Goal: Task Accomplishment & Management: Manage account settings

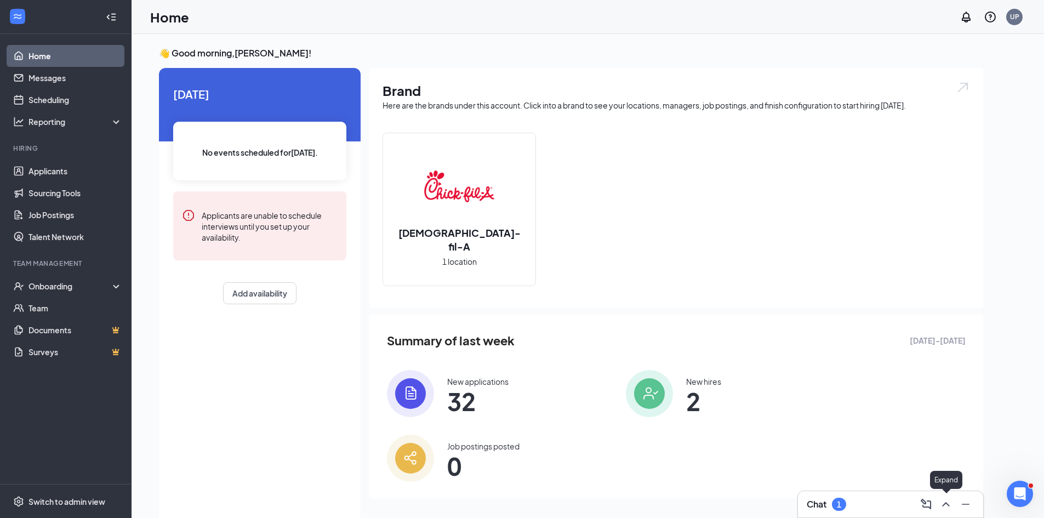
click at [947, 501] on icon "ChevronUp" at bounding box center [945, 503] width 13 height 13
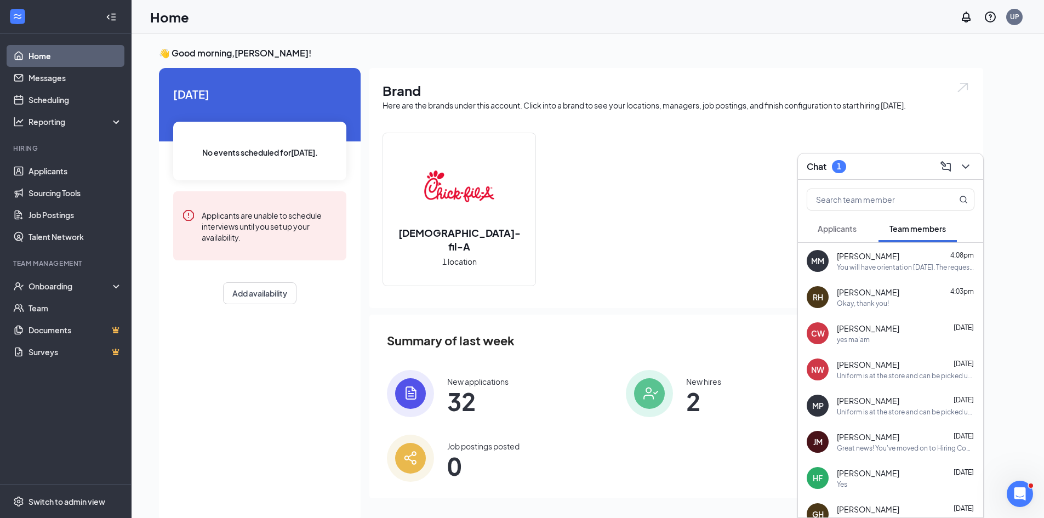
click at [834, 229] on span "Applicants" at bounding box center [836, 229] width 39 height 10
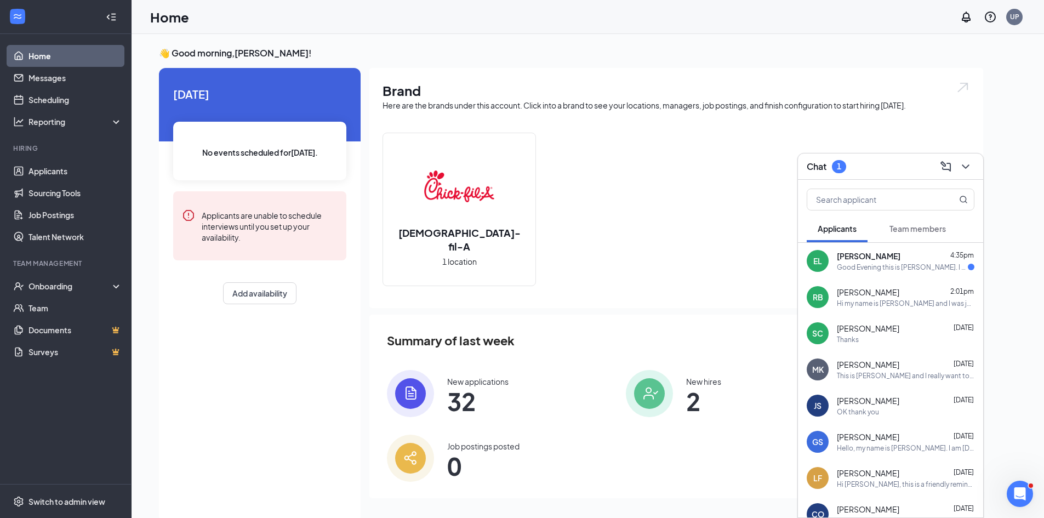
click at [919, 268] on div "Good Evening this is [PERSON_NAME]. I was just checking in on my application I …" at bounding box center [902, 266] width 131 height 9
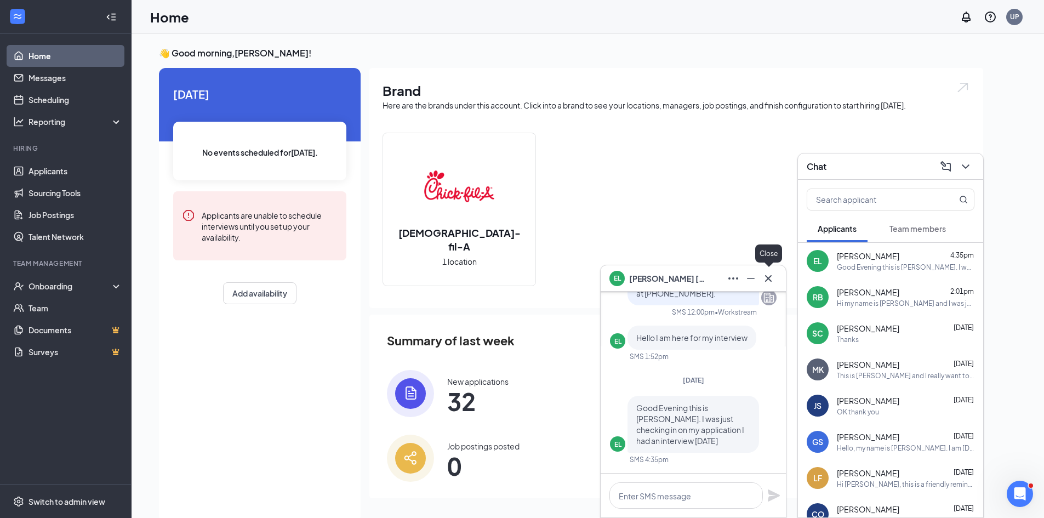
click at [765, 277] on icon "Cross" at bounding box center [768, 278] width 13 height 13
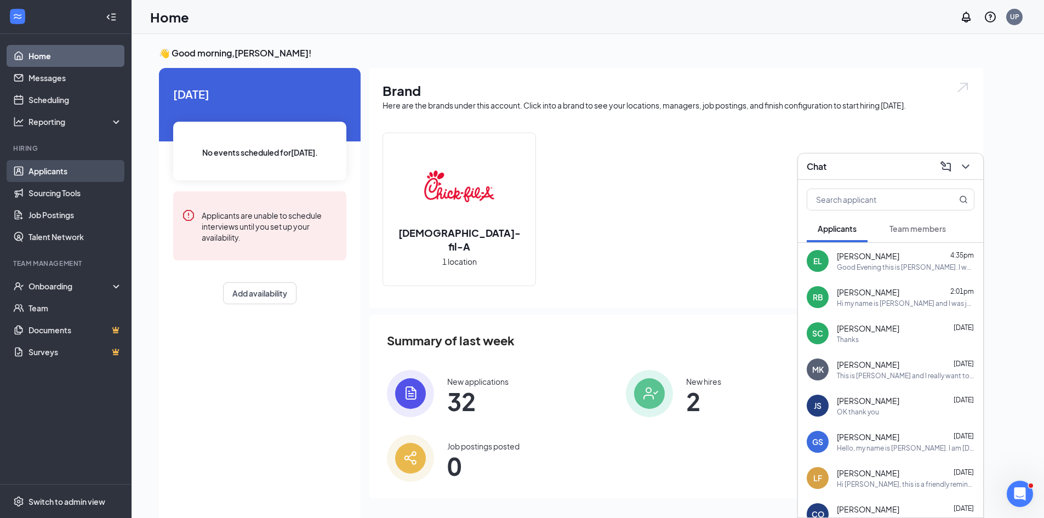
click at [43, 170] on link "Applicants" at bounding box center [75, 171] width 94 height 22
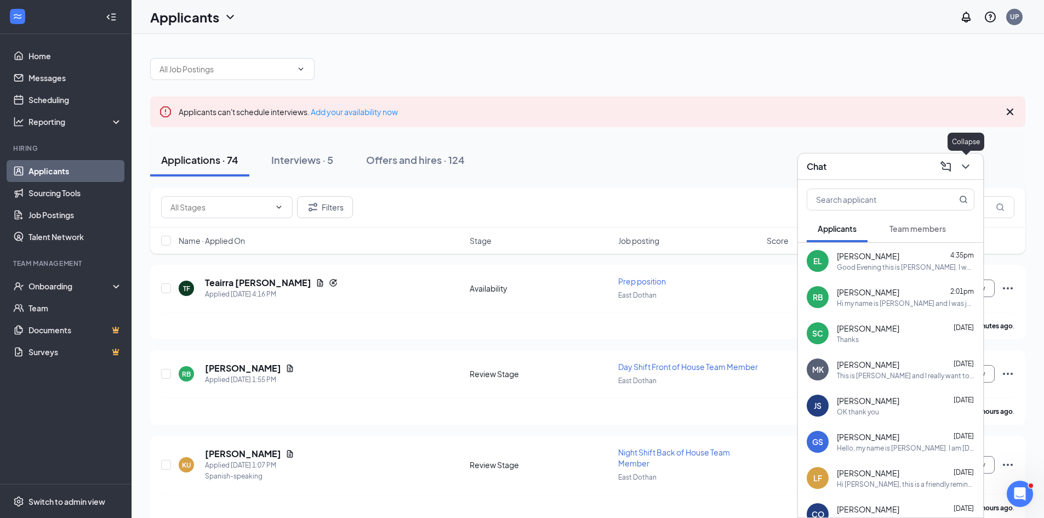
click at [964, 164] on icon "ChevronDown" at bounding box center [965, 166] width 13 height 13
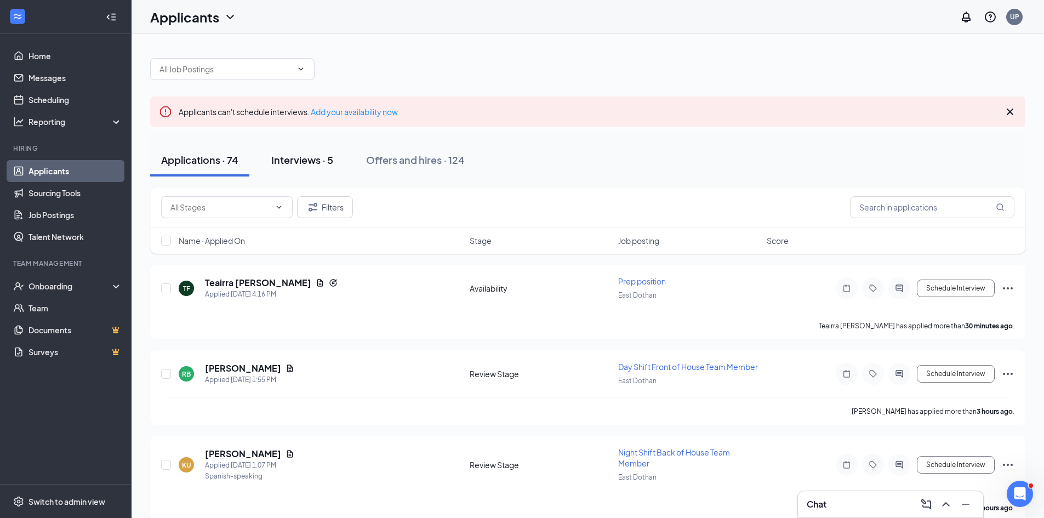
click at [308, 165] on div "Interviews · 5" at bounding box center [302, 160] width 62 height 14
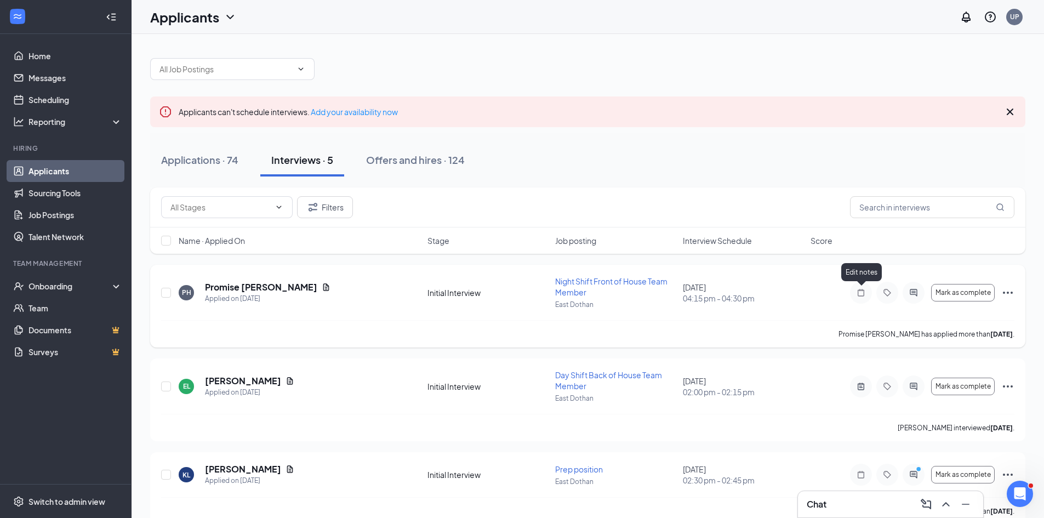
click at [861, 294] on icon "Note" at bounding box center [860, 292] width 13 height 9
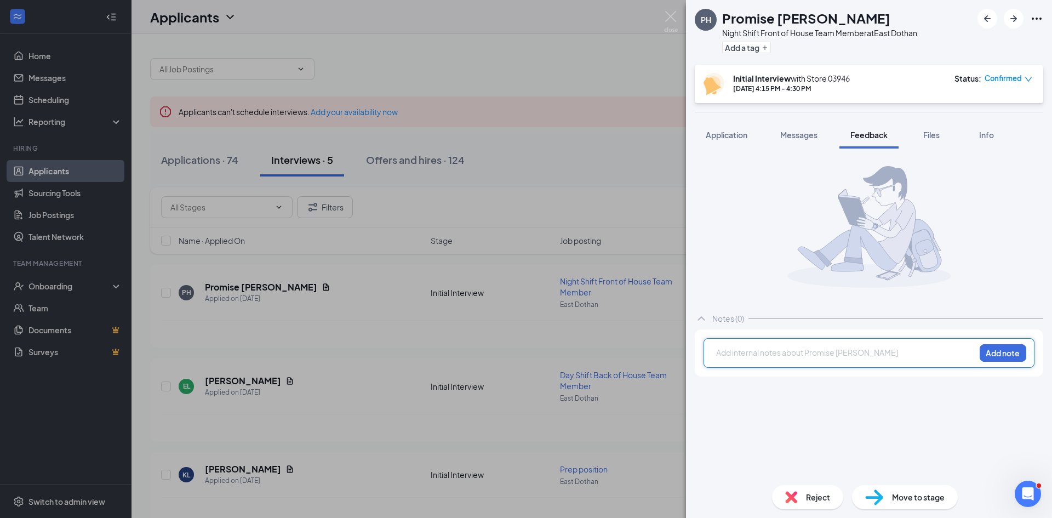
click at [749, 356] on div at bounding box center [846, 353] width 258 height 12
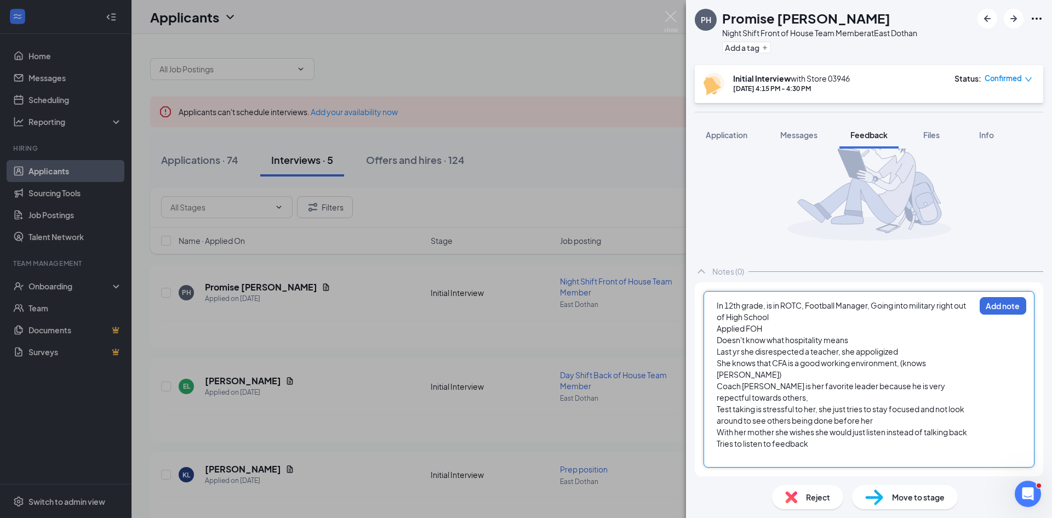
scroll to position [59, 0]
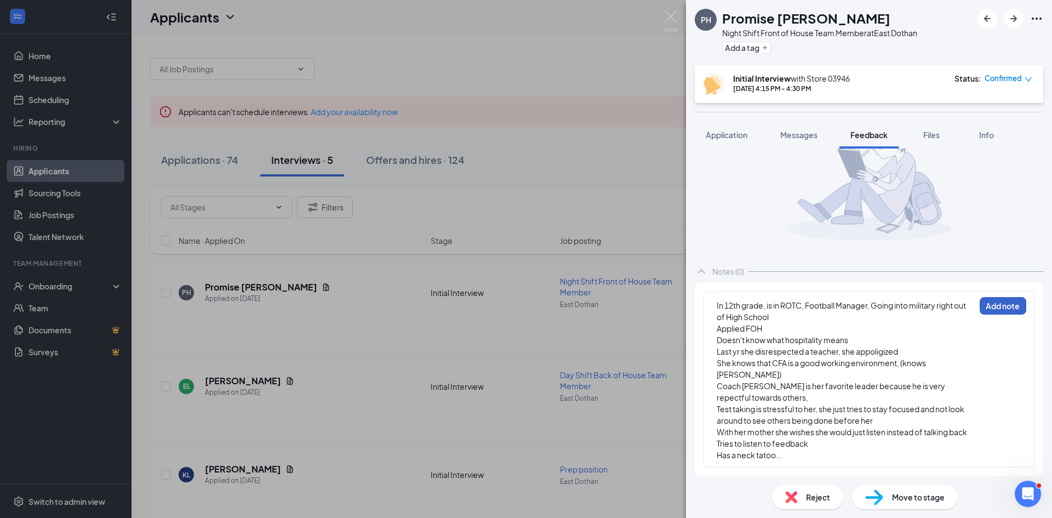
click at [987, 297] on button "Add note" at bounding box center [1003, 306] width 47 height 18
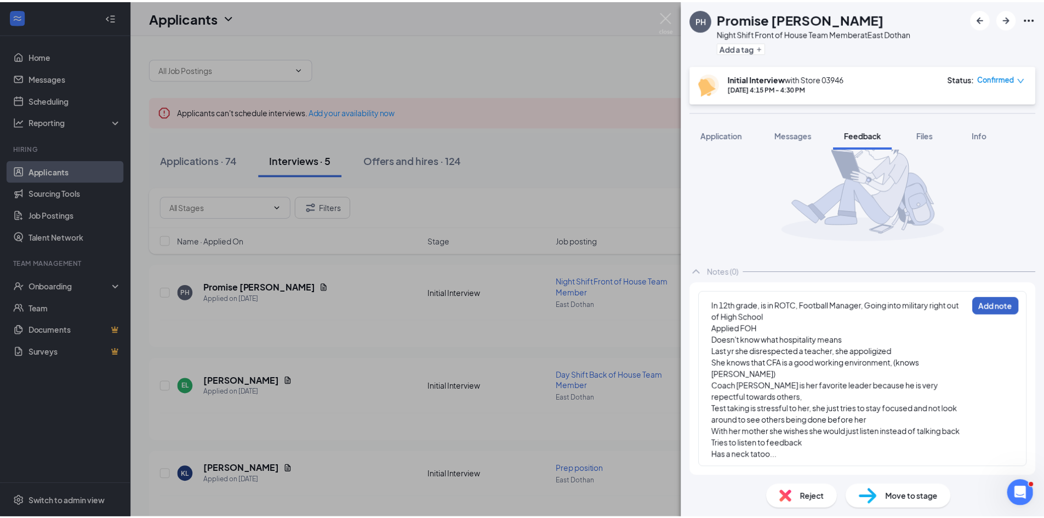
scroll to position [0, 0]
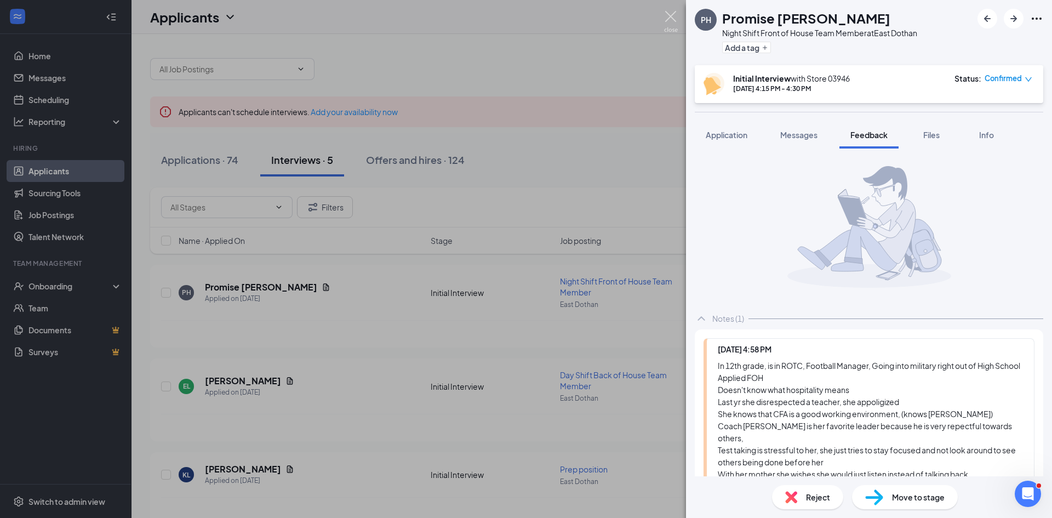
click at [668, 16] on img at bounding box center [671, 21] width 14 height 21
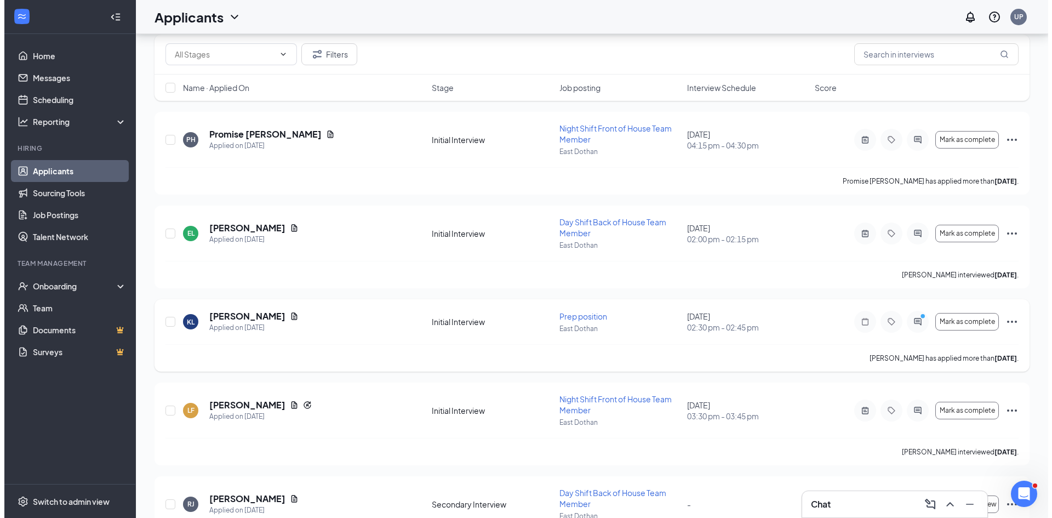
scroll to position [164, 0]
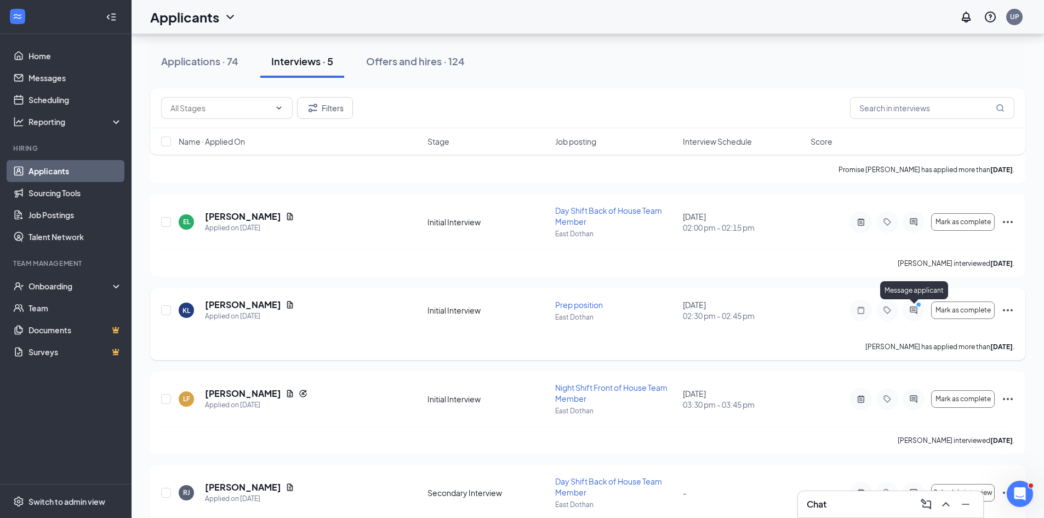
click at [913, 309] on icon "ActiveChat" at bounding box center [912, 309] width 7 height 7
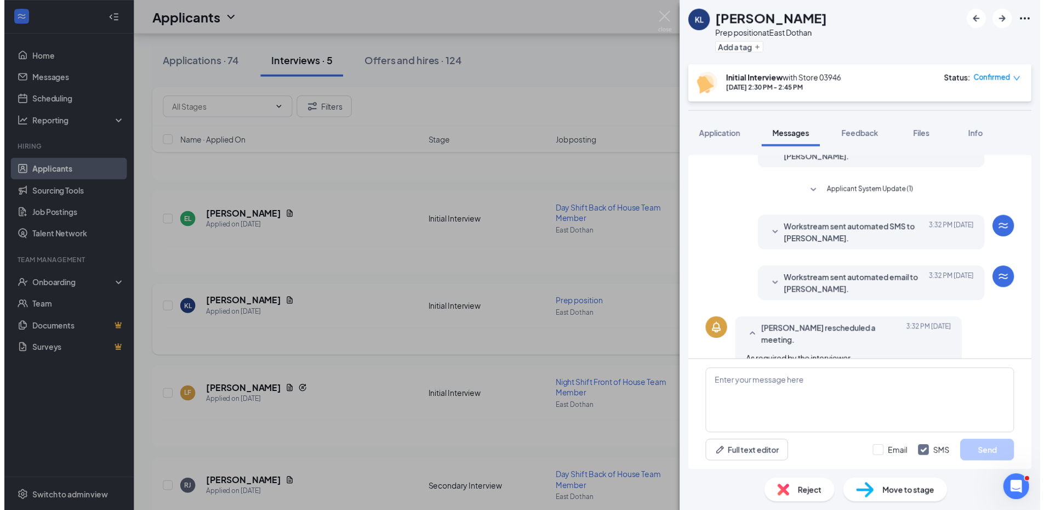
scroll to position [312, 0]
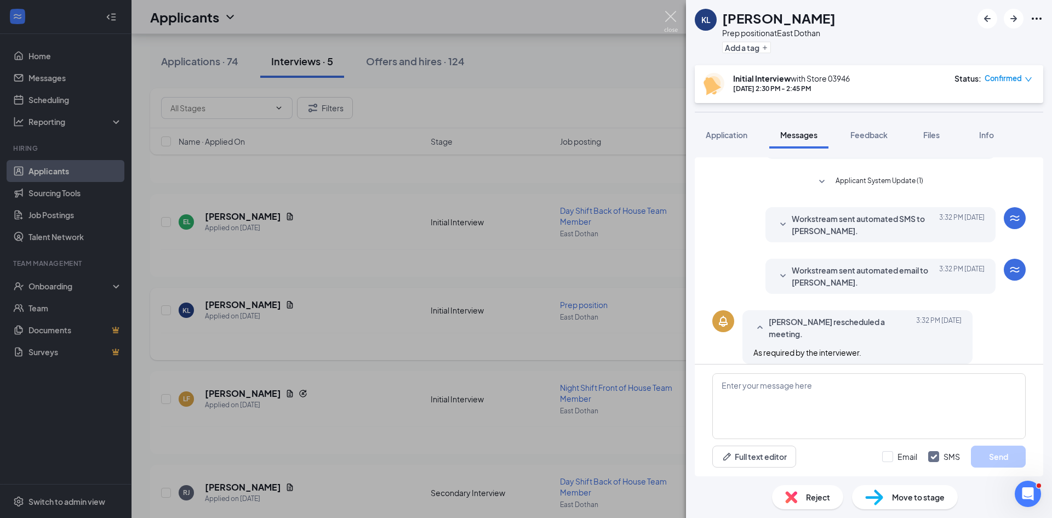
click at [666, 15] on img at bounding box center [671, 21] width 14 height 21
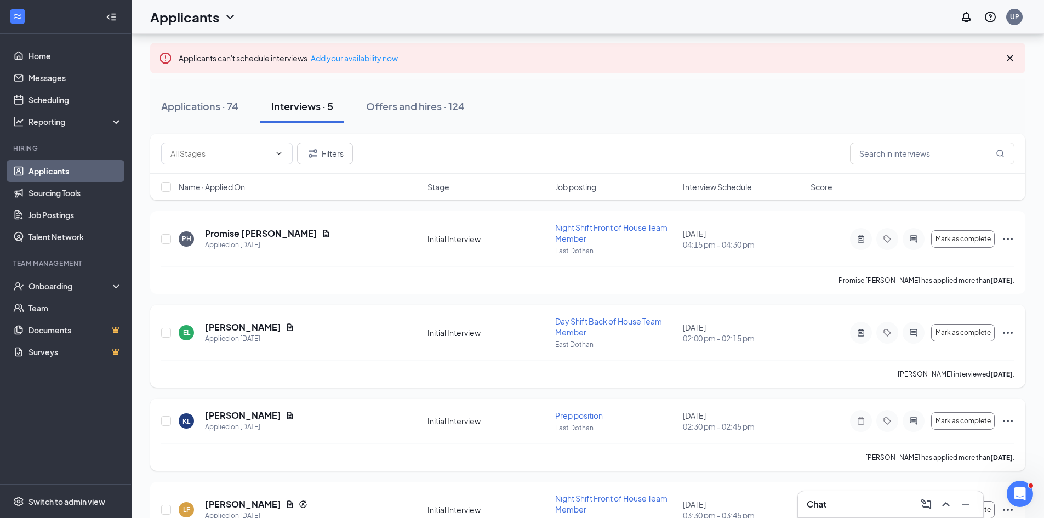
scroll to position [51, 0]
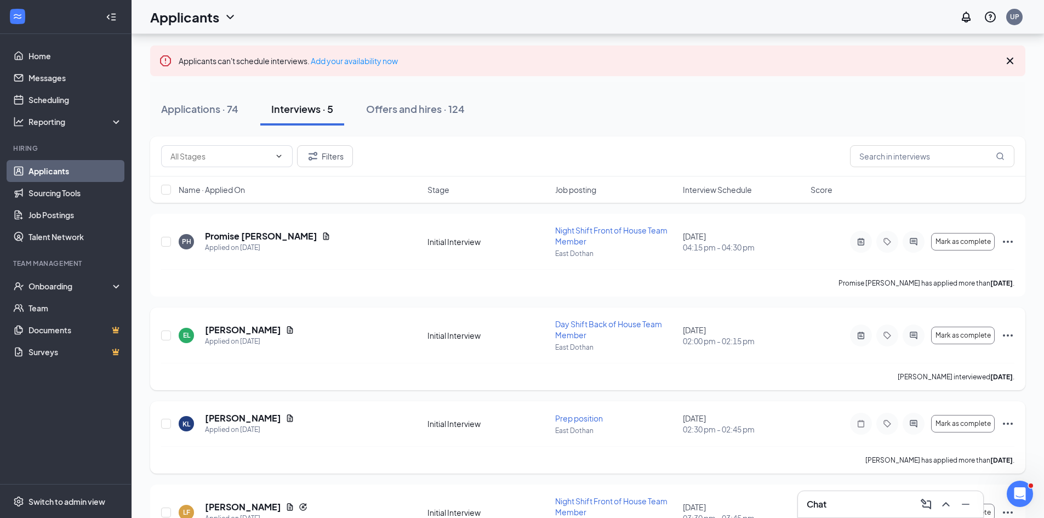
click at [1006, 335] on icon "Ellipses" at bounding box center [1007, 335] width 13 height 13
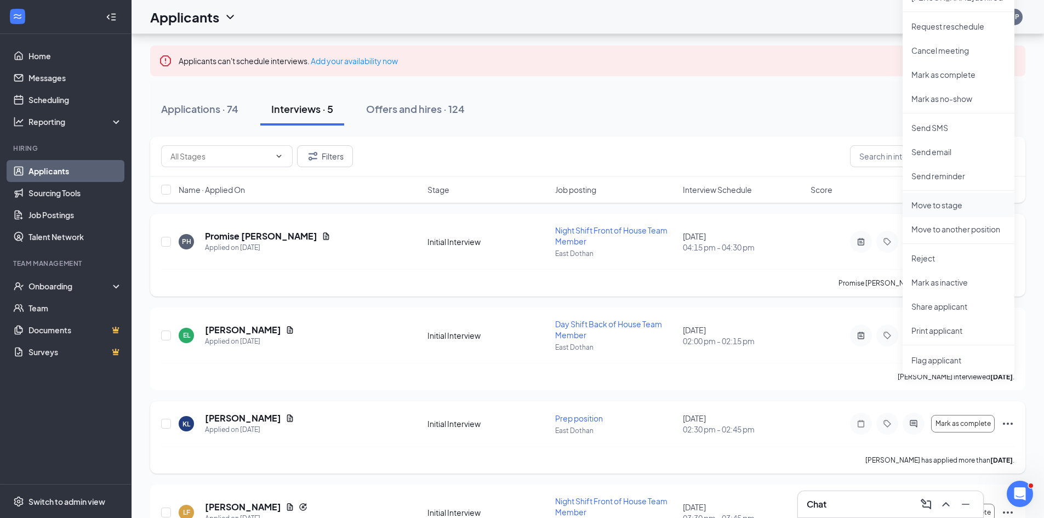
click at [931, 207] on p "Move to stage" at bounding box center [958, 204] width 94 height 11
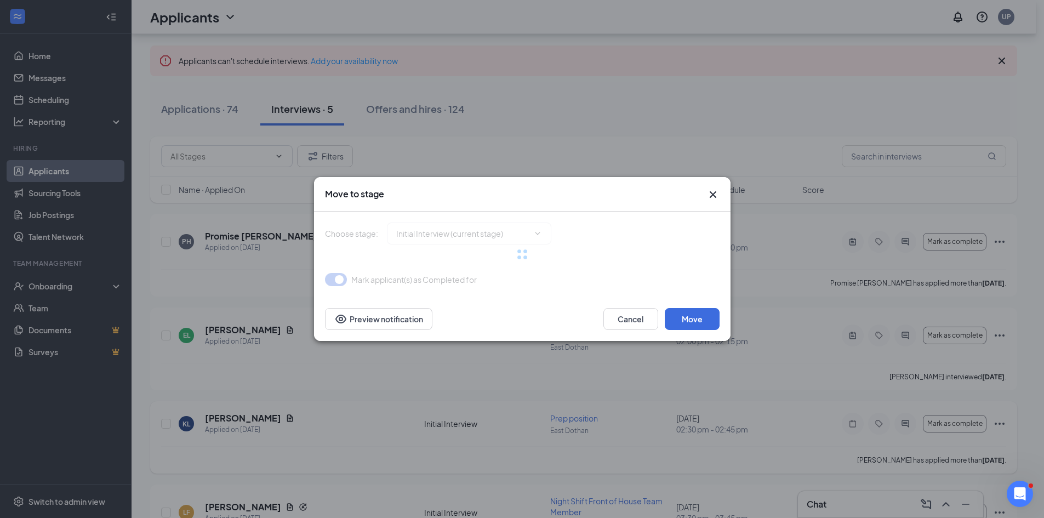
type input "Secondary Interview (next stage)"
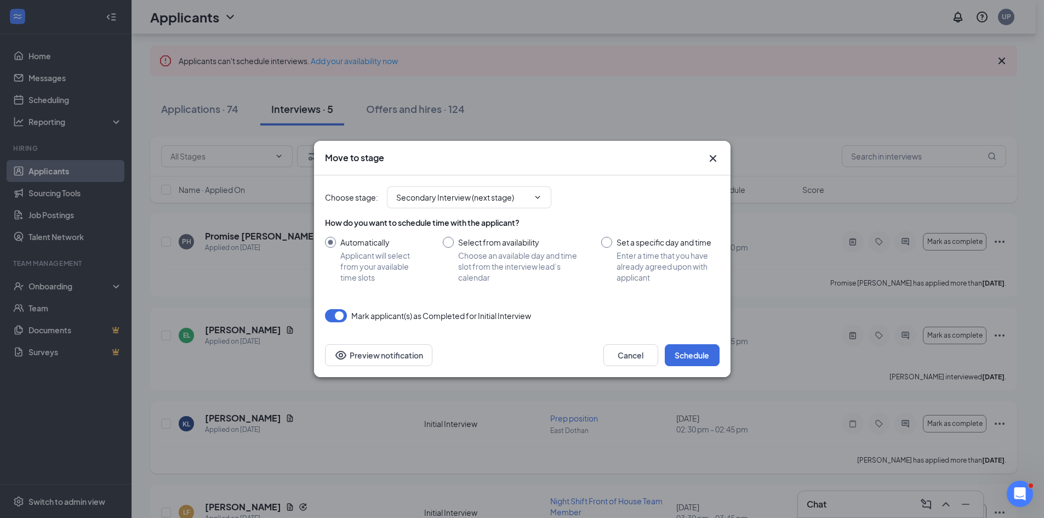
click at [73, 100] on div "Move to stage Choose stage : Secondary Interview (next stage) How do you want t…" at bounding box center [522, 259] width 1044 height 518
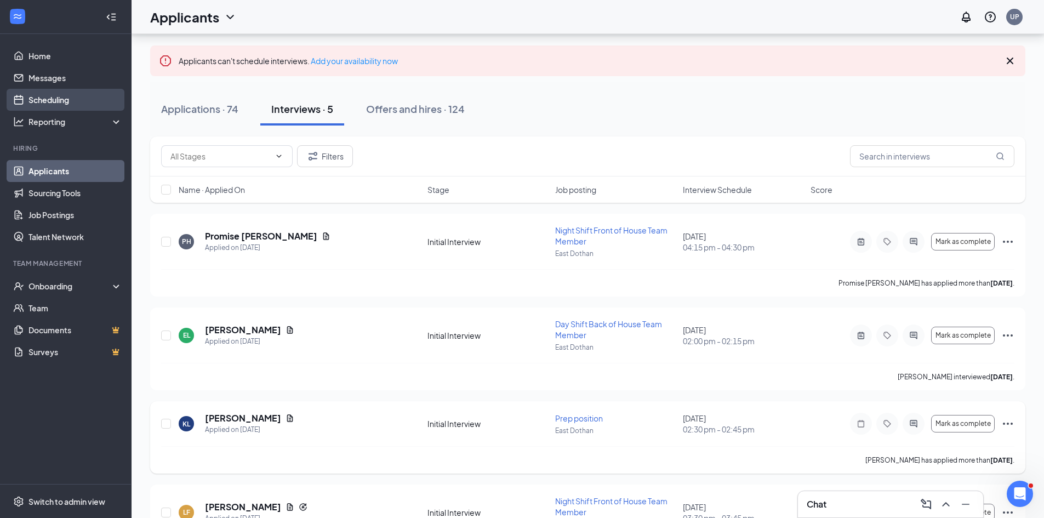
click at [49, 99] on link "Scheduling" at bounding box center [75, 100] width 94 height 22
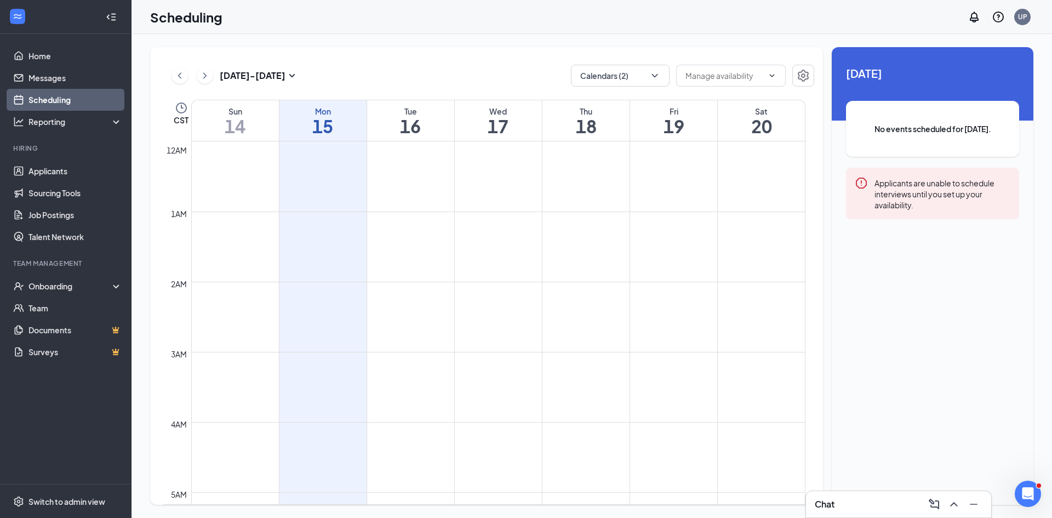
scroll to position [539, 0]
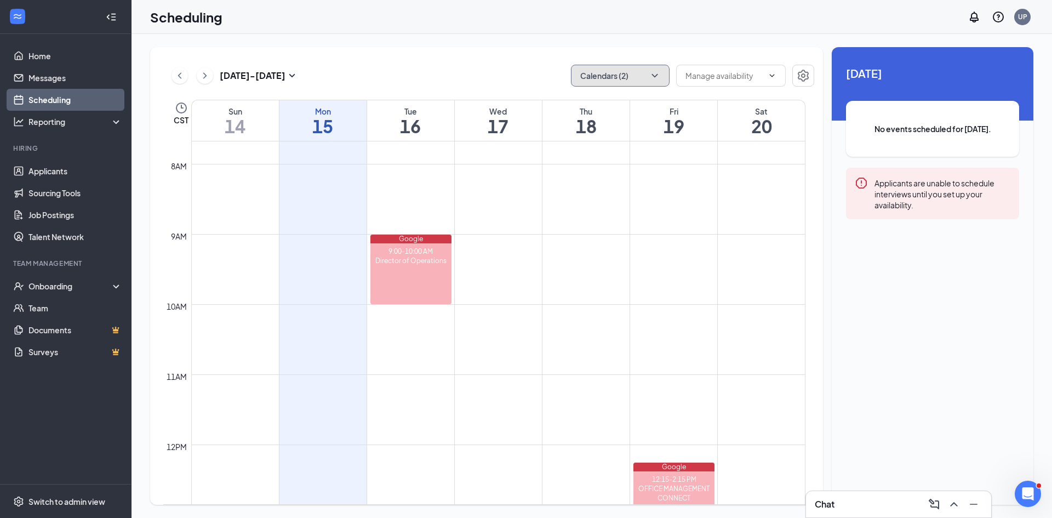
click at [617, 76] on button "Calendars (2)" at bounding box center [620, 76] width 99 height 22
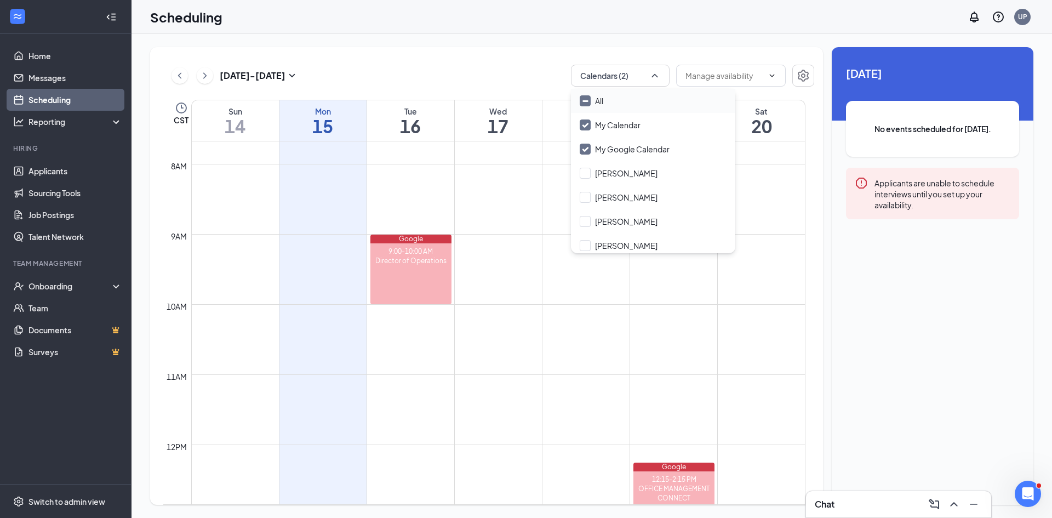
click at [580, 98] on input "All" at bounding box center [592, 100] width 24 height 11
checkbox input "true"
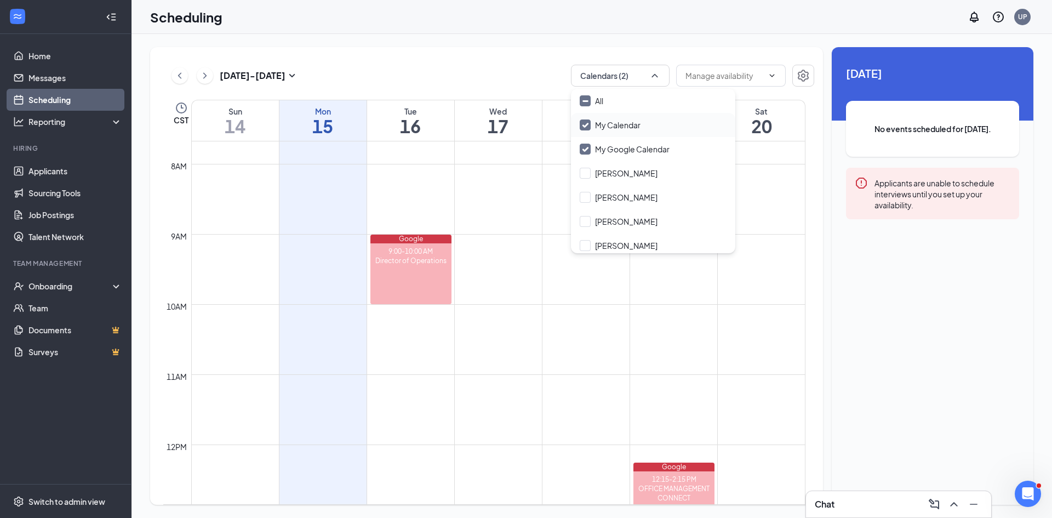
checkbox input "true"
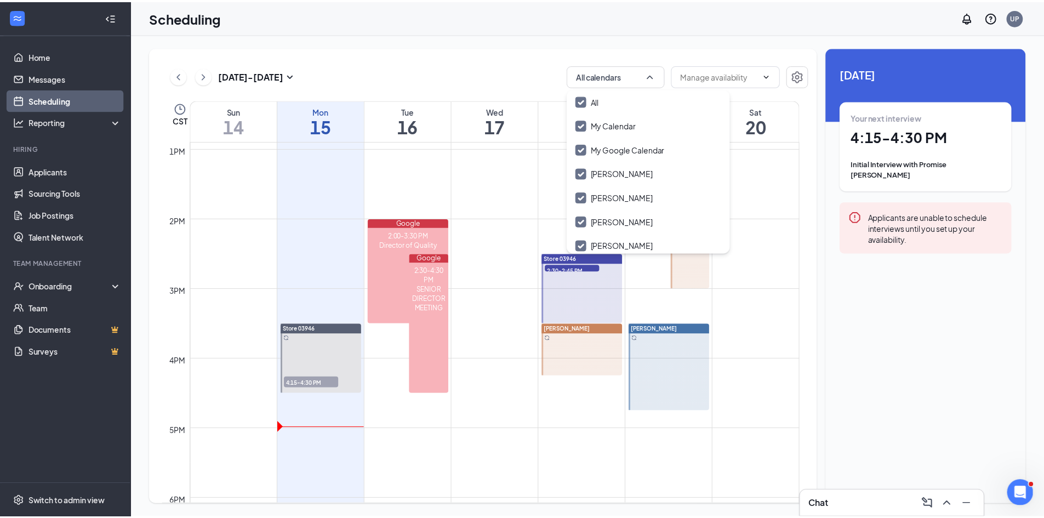
scroll to position [931, 0]
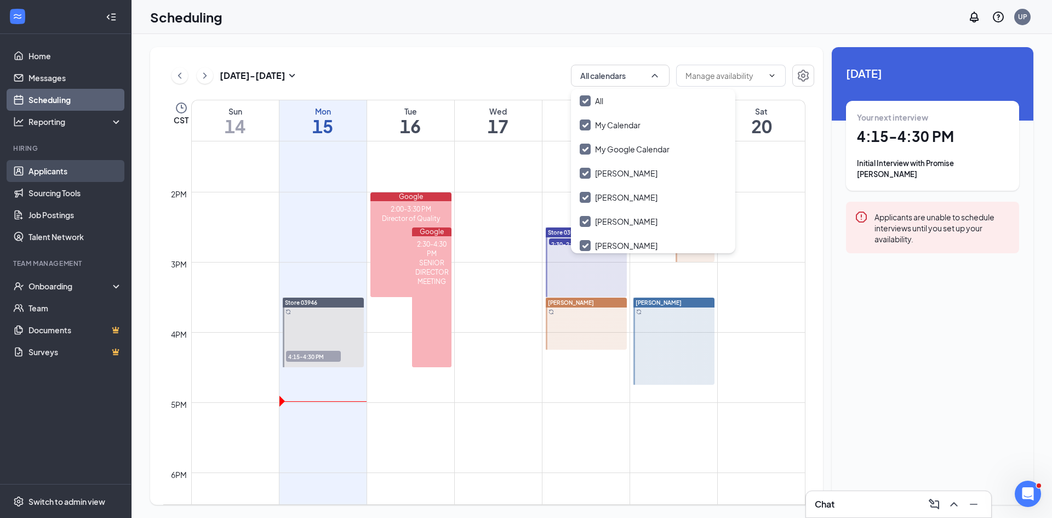
click at [61, 171] on link "Applicants" at bounding box center [75, 171] width 94 height 22
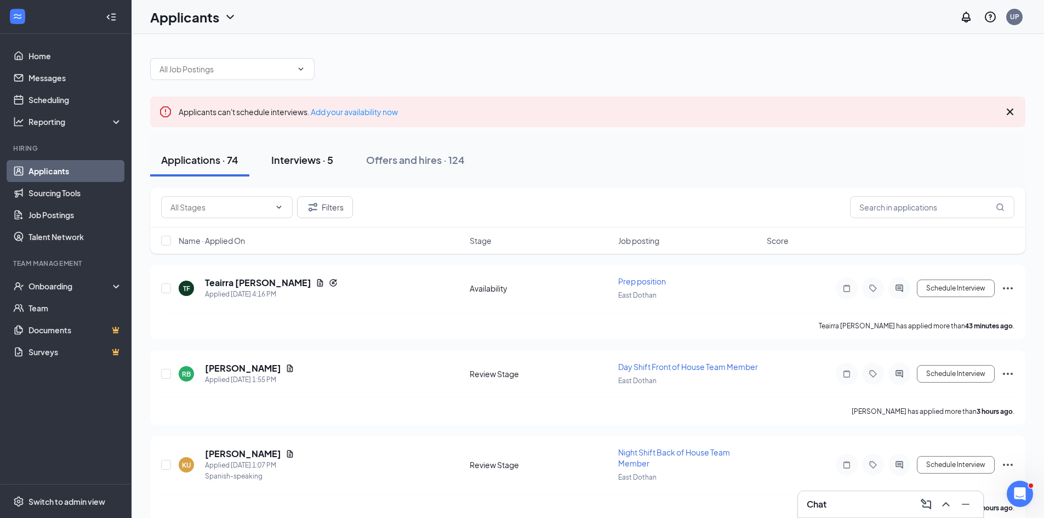
click at [290, 160] on div "Interviews · 5" at bounding box center [302, 160] width 62 height 14
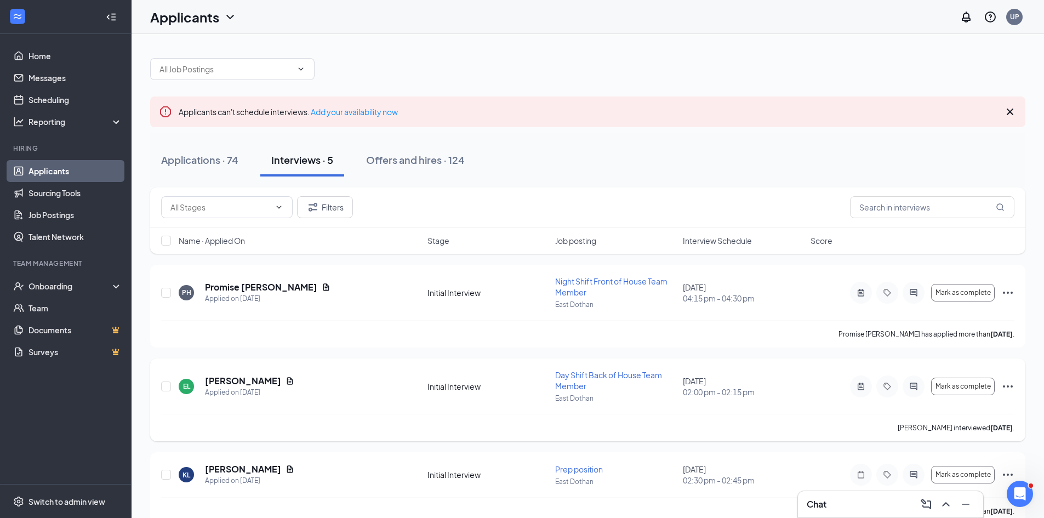
click at [1007, 386] on icon "Ellipses" at bounding box center [1008, 386] width 10 height 2
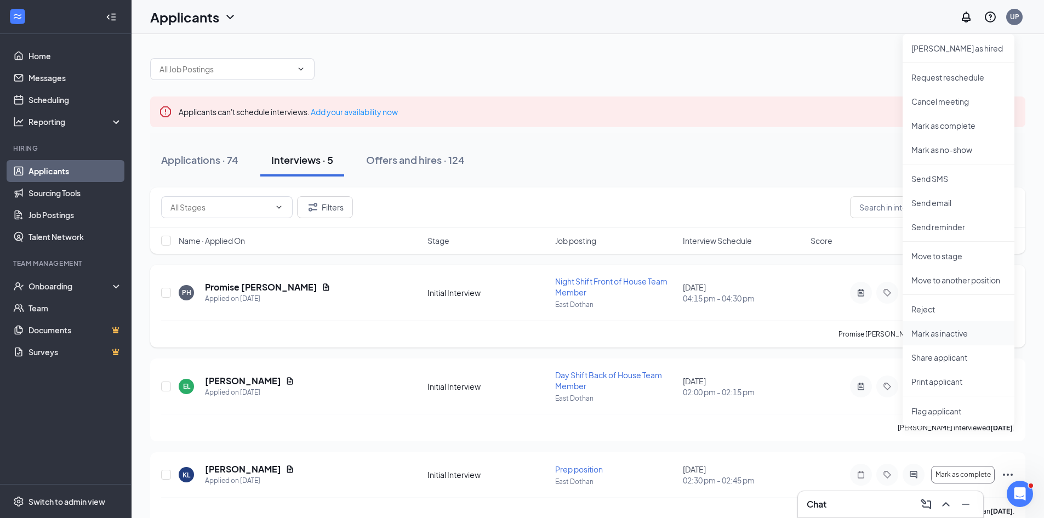
scroll to position [55, 0]
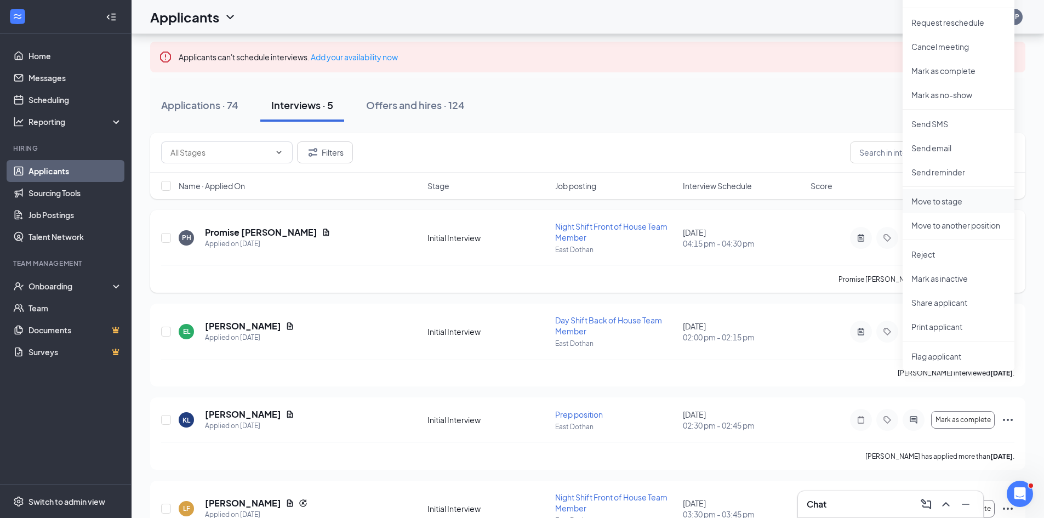
click at [934, 198] on p "Move to stage" at bounding box center [958, 201] width 94 height 11
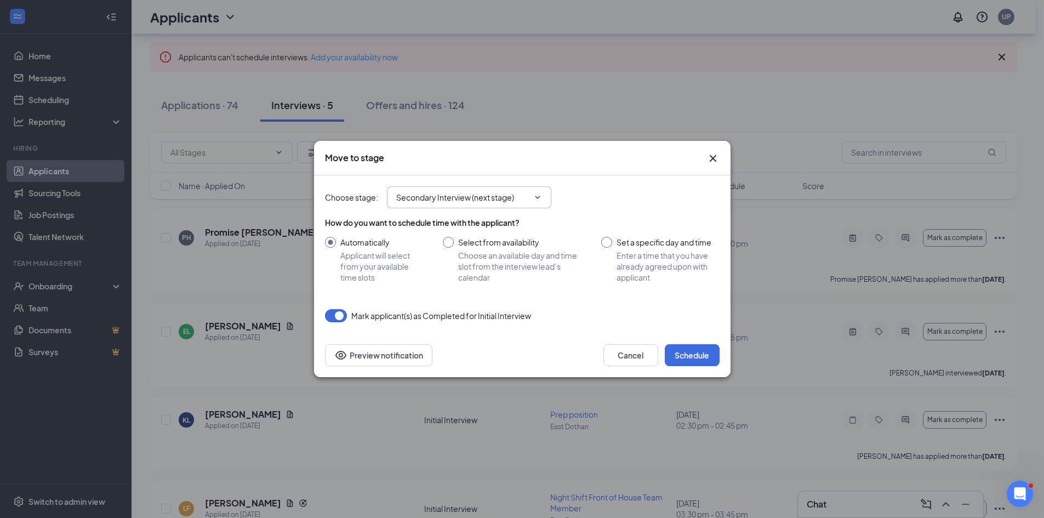
click at [537, 199] on icon "ChevronDown" at bounding box center [537, 197] width 9 height 9
click at [537, 200] on icon "ChevronDown" at bounding box center [537, 197] width 9 height 9
drag, startPoint x: 537, startPoint y: 193, endPoint x: 524, endPoint y: 194, distance: 13.3
click at [536, 193] on icon "ChevronDown" at bounding box center [537, 197] width 9 height 9
click at [483, 199] on input "Secondary Interview (next stage)" at bounding box center [462, 197] width 133 height 12
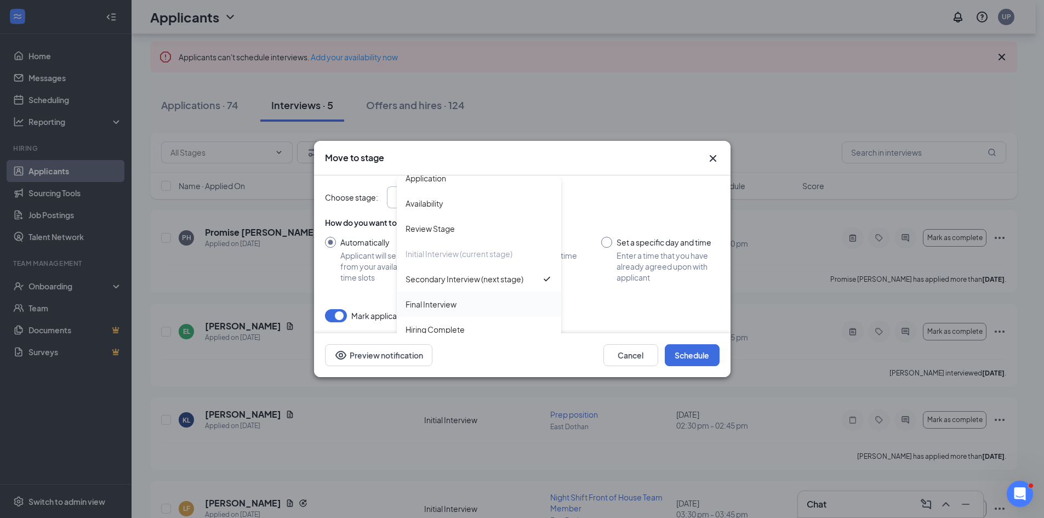
scroll to position [12, 0]
click at [446, 300] on div "Final Interview" at bounding box center [430, 302] width 51 height 12
type input "Final Interview"
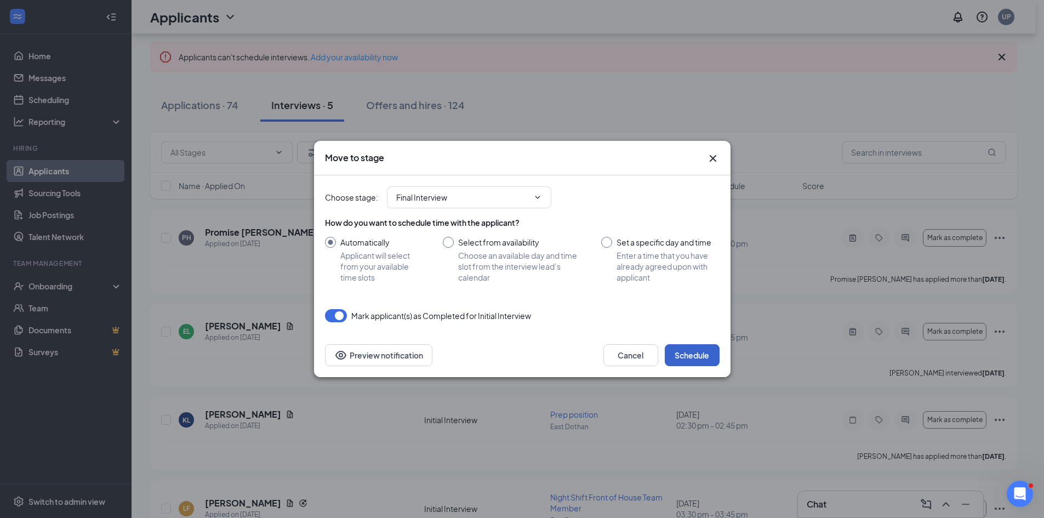
click at [689, 358] on button "Schedule" at bounding box center [692, 355] width 55 height 22
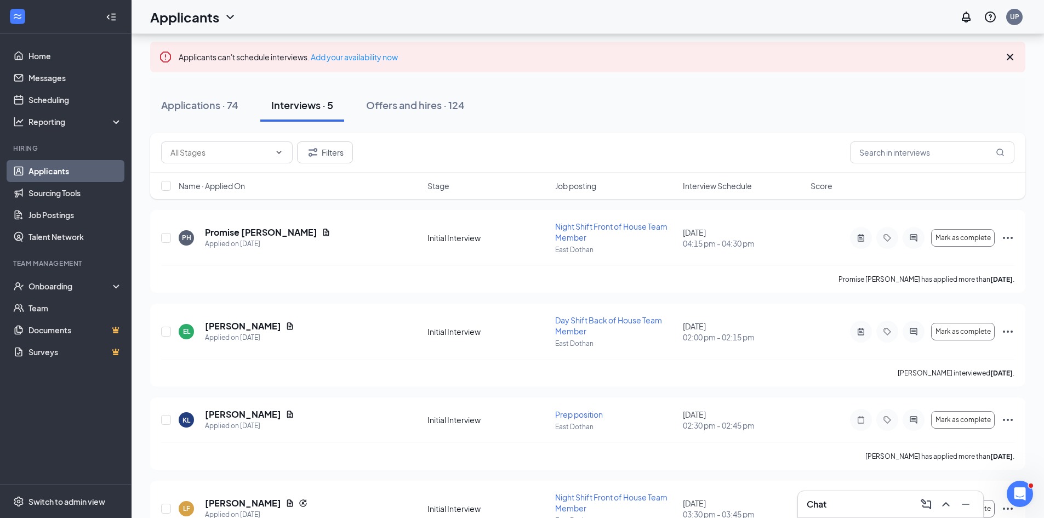
click at [712, 158] on div "Filters" at bounding box center [587, 152] width 853 height 22
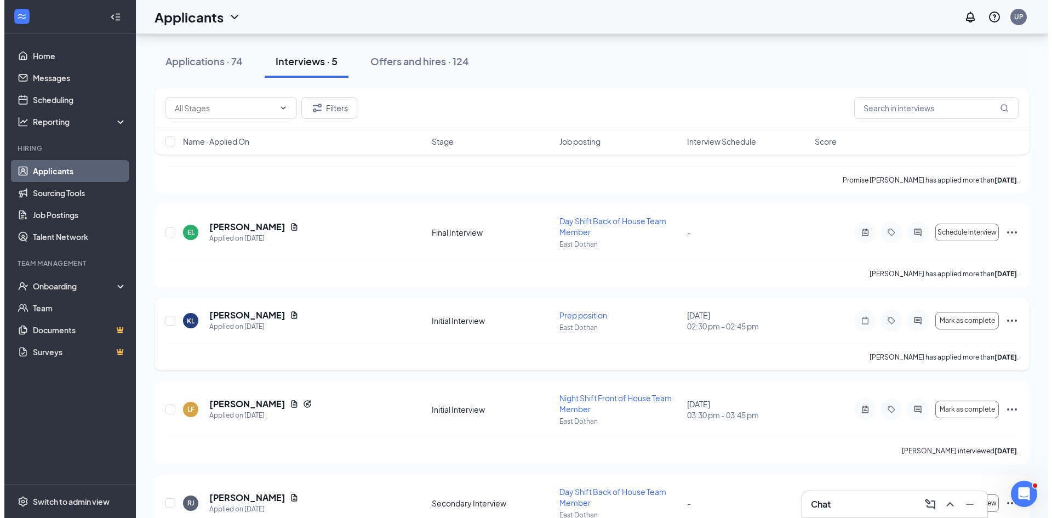
scroll to position [207, 0]
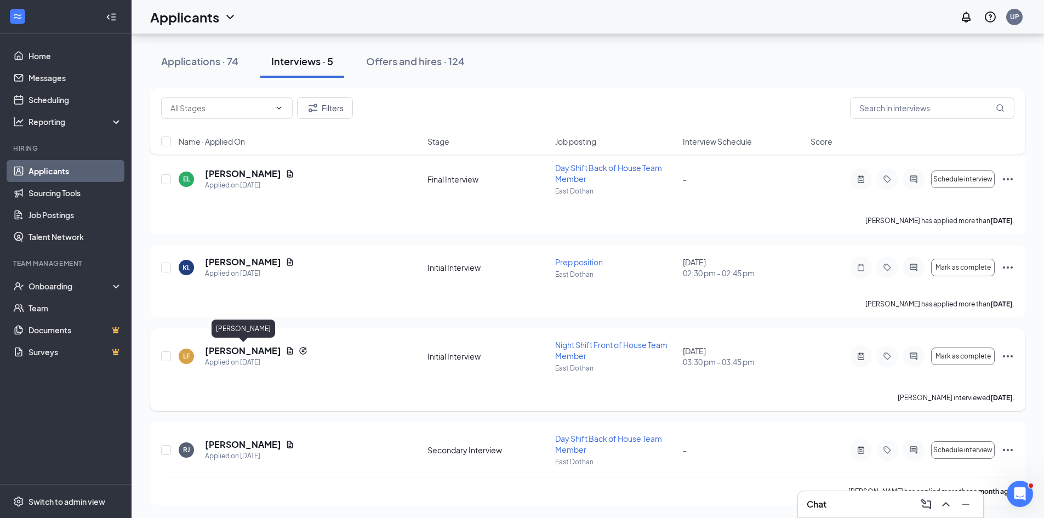
click at [259, 348] on h5 "[PERSON_NAME]" at bounding box center [243, 351] width 76 height 12
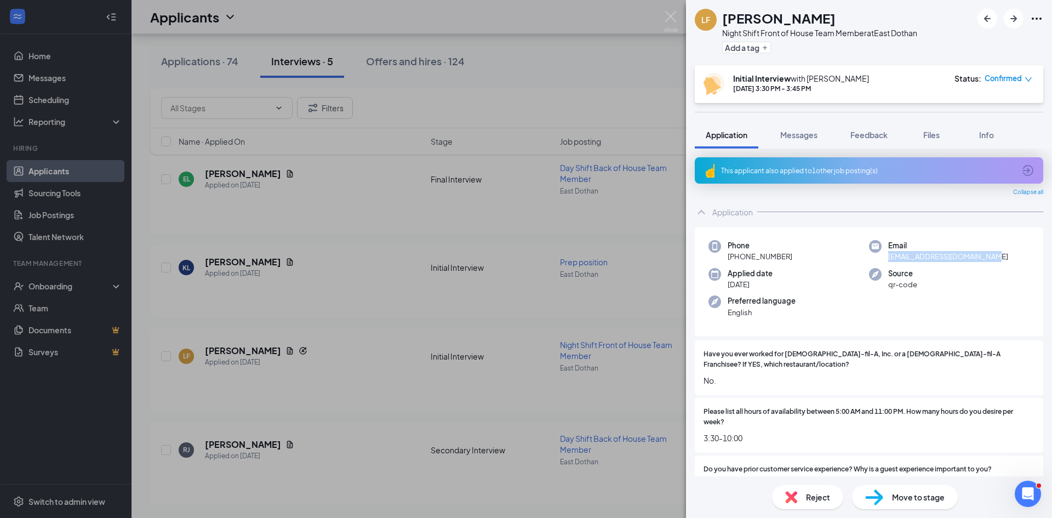
drag, startPoint x: 886, startPoint y: 254, endPoint x: 1005, endPoint y: 258, distance: 119.5
click at [1023, 258] on div "Phone [PHONE_NUMBER] Email [EMAIL_ADDRESS][DOMAIN_NAME] Applied date [DATE] Sou…" at bounding box center [869, 281] width 348 height 109
copy span "[EMAIL_ADDRESS][DOMAIN_NAME]"
click at [669, 12] on img at bounding box center [671, 21] width 14 height 21
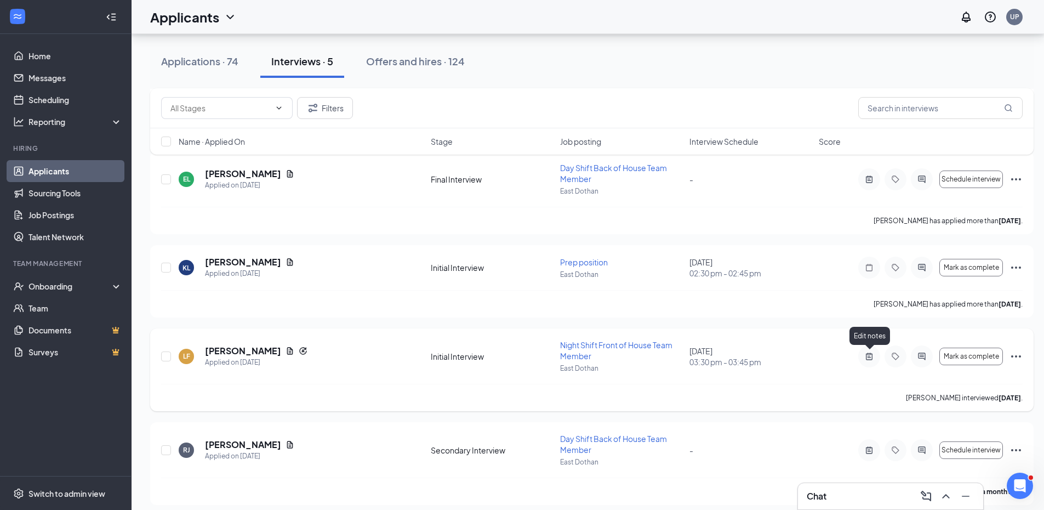
click at [868, 359] on icon "ActiveNote" at bounding box center [869, 355] width 7 height 7
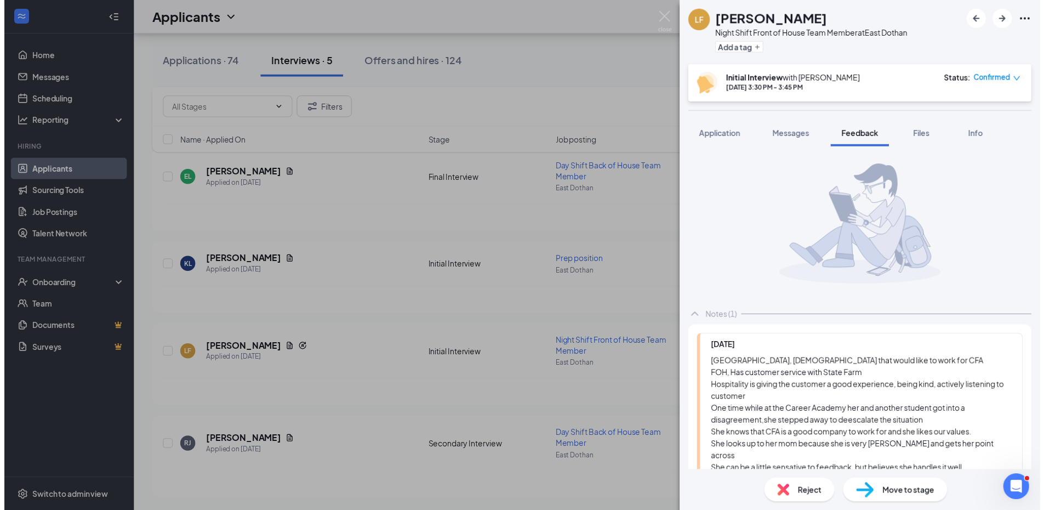
scroll to position [95, 0]
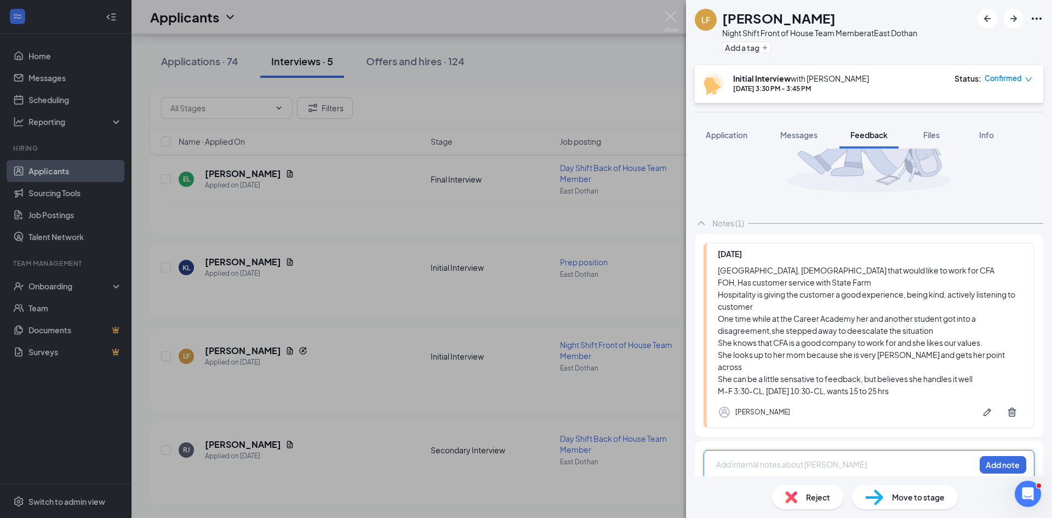
click at [768, 459] on div at bounding box center [846, 465] width 258 height 12
click at [1005, 456] on button "Add note" at bounding box center [1003, 465] width 47 height 18
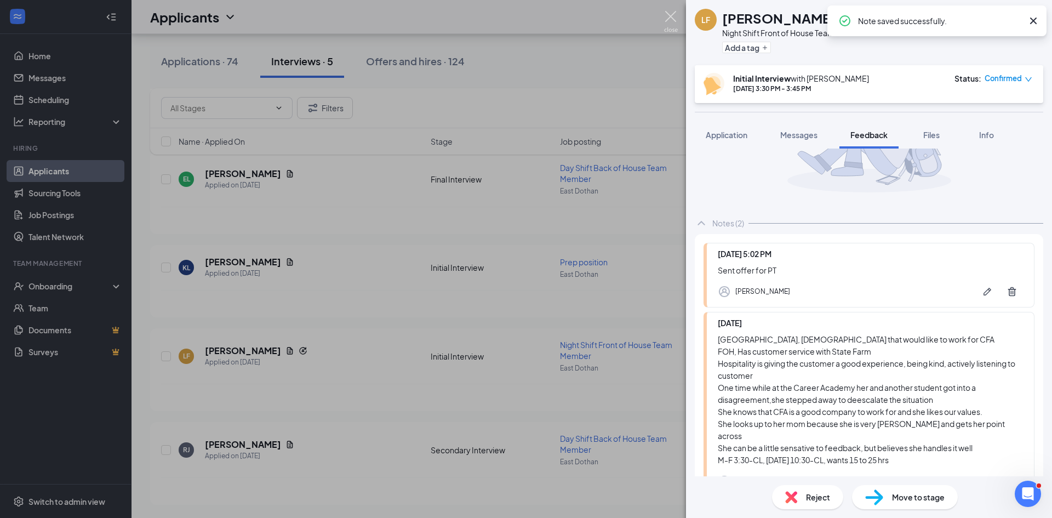
click at [670, 15] on img at bounding box center [671, 21] width 14 height 21
